Goal: Communication & Community: Answer question/provide support

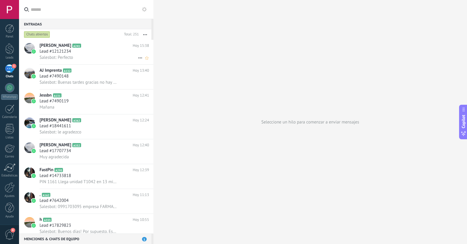
click at [115, 45] on h2 "[PERSON_NAME] A241" at bounding box center [86, 46] width 93 height 6
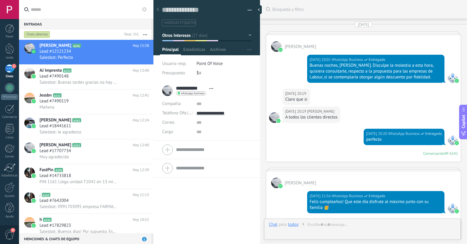
scroll to position [1218, 0]
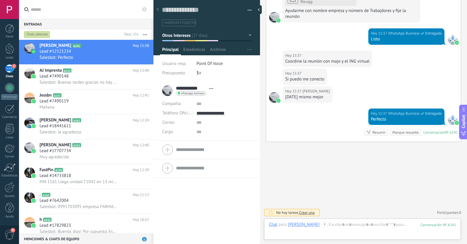
click at [159, 11] on div at bounding box center [158, 9] width 8 height 11
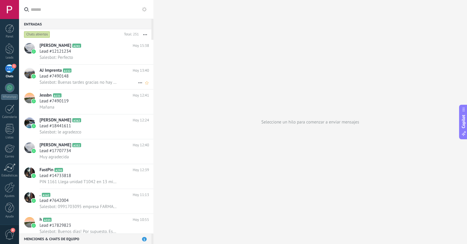
click at [111, 74] on div "Lead #7490148" at bounding box center [95, 77] width 110 height 6
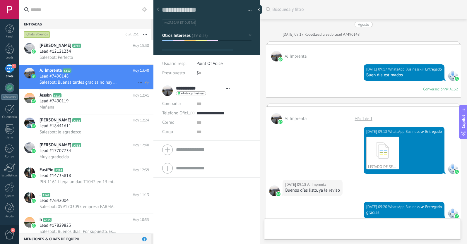
type textarea "**********"
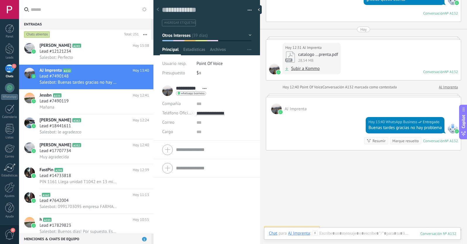
click at [158, 11] on use at bounding box center [158, 10] width 2 height 4
